Goal: Contribute content: Add original content to the website for others to see

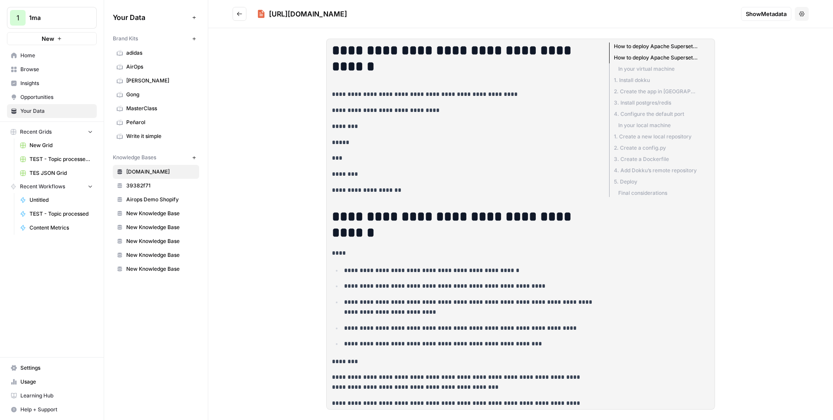
click at [145, 167] on link "[DOMAIN_NAME]" at bounding box center [156, 172] width 86 height 14
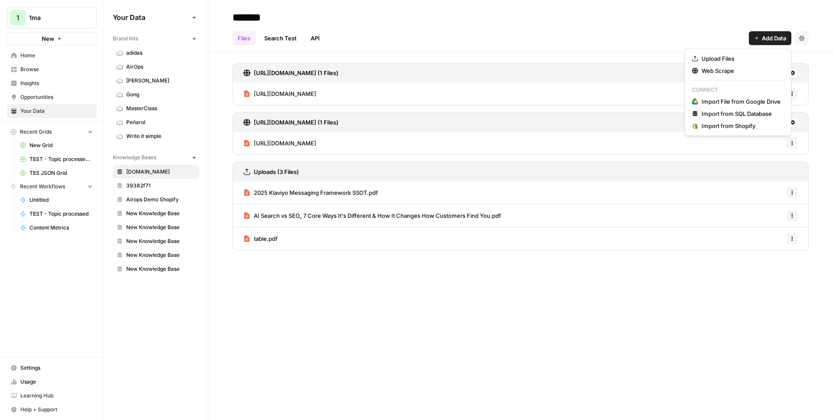
click at [774, 39] on span "Add Data" at bounding box center [774, 38] width 24 height 9
click at [715, 72] on span "Web Scrape" at bounding box center [740, 70] width 79 height 9
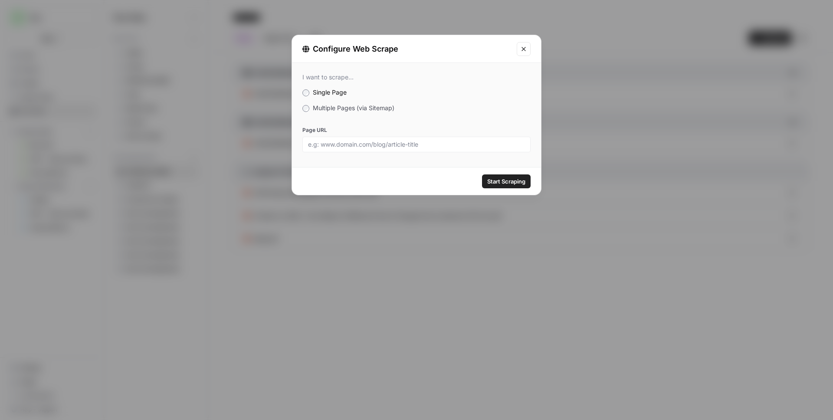
click at [342, 108] on span "Multiple Pages (via Sitemap)" at bounding box center [354, 107] width 82 height 7
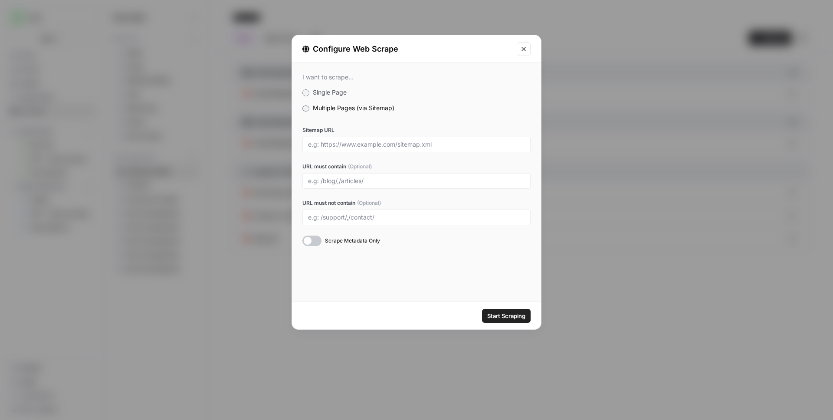
click at [331, 243] on span "Scrape Metadata Only" at bounding box center [352, 241] width 55 height 8
click at [340, 241] on span "Scrape Metadata Only" at bounding box center [352, 241] width 55 height 8
